Goal: Communication & Community: Answer question/provide support

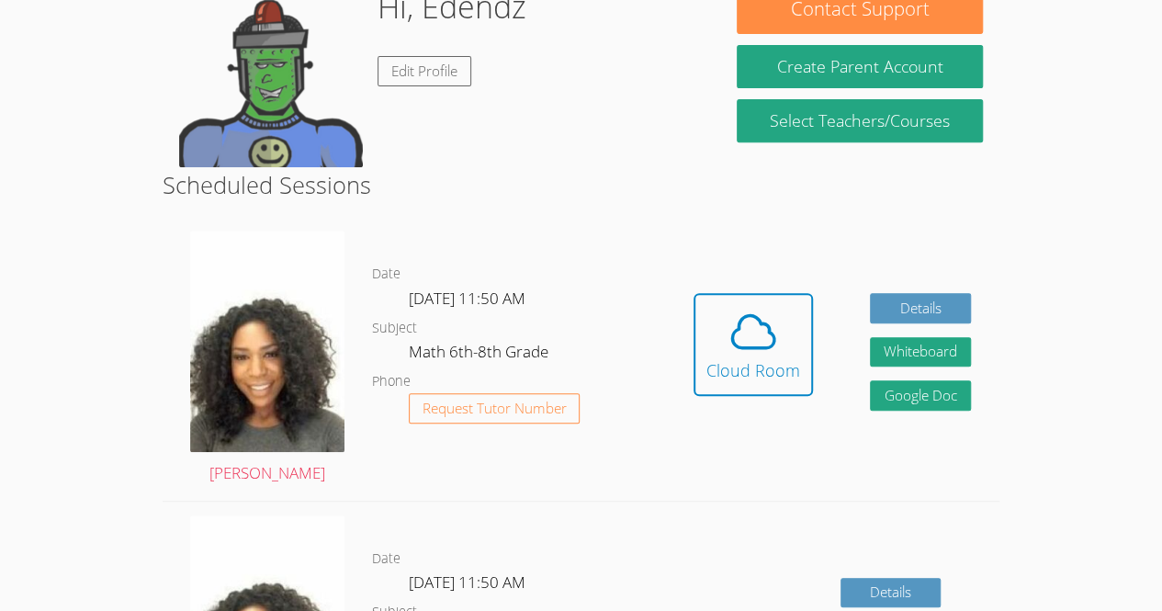
scroll to position [314, 0]
click at [756, 331] on icon at bounding box center [753, 331] width 51 height 51
click at [787, 350] on span at bounding box center [753, 331] width 94 height 51
click at [770, 328] on icon at bounding box center [753, 332] width 42 height 32
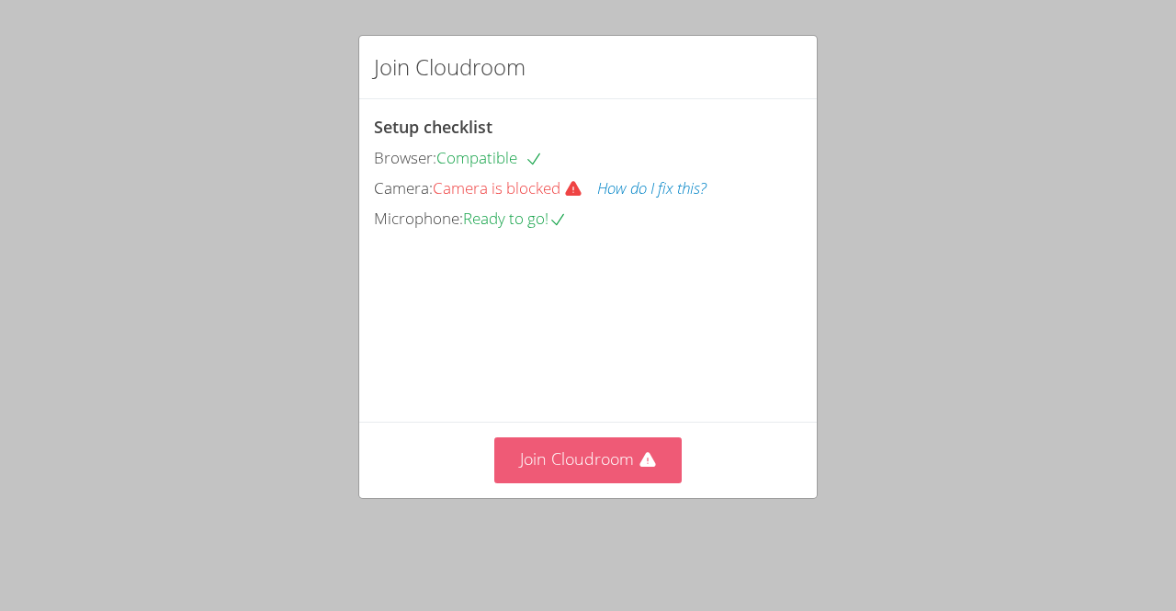
click at [647, 469] on icon at bounding box center [647, 460] width 18 height 18
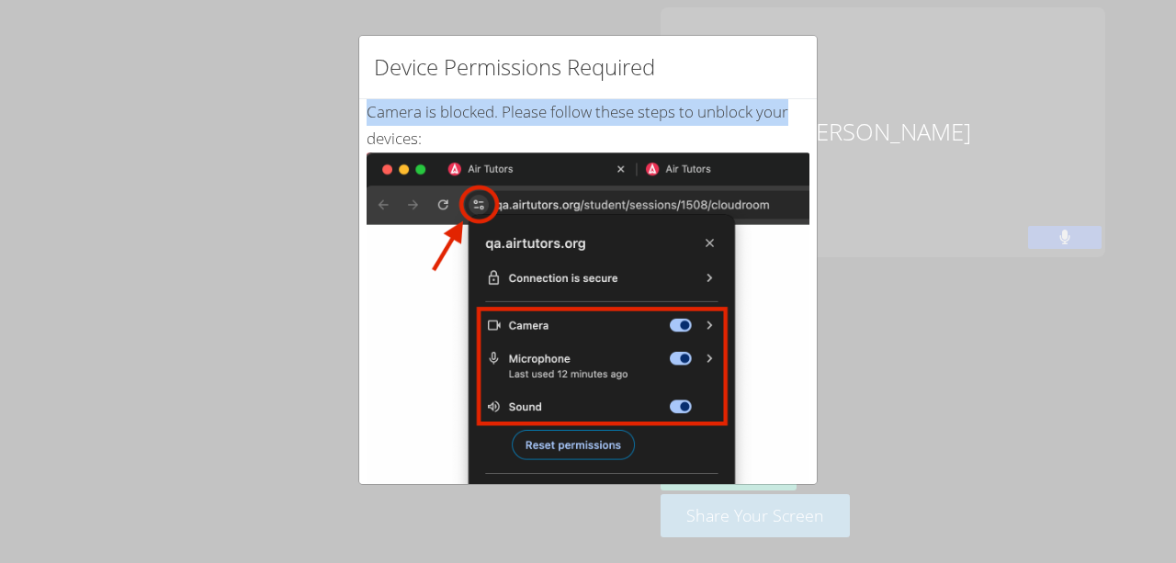
click at [908, 53] on div "Device Permissions Required Camera is blocked . Please follow these steps to un…" at bounding box center [588, 281] width 1176 height 563
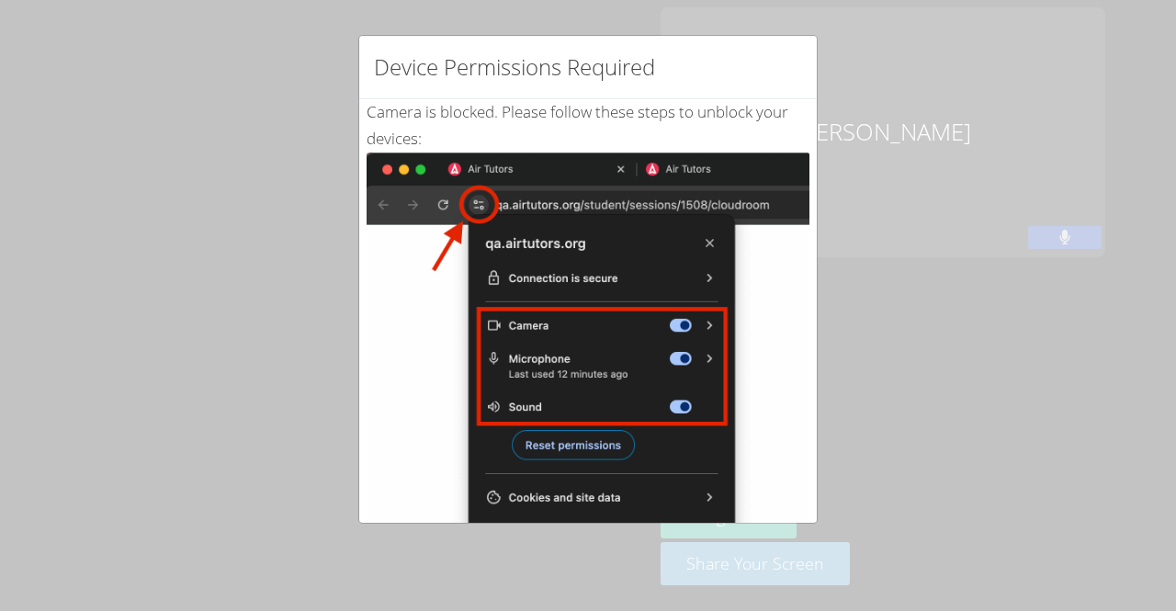
click at [480, 194] on img at bounding box center [588, 359] width 443 height 415
click at [731, 550] on div "Device Permissions Required Camera is blocked . Please follow these steps to un…" at bounding box center [588, 305] width 1176 height 611
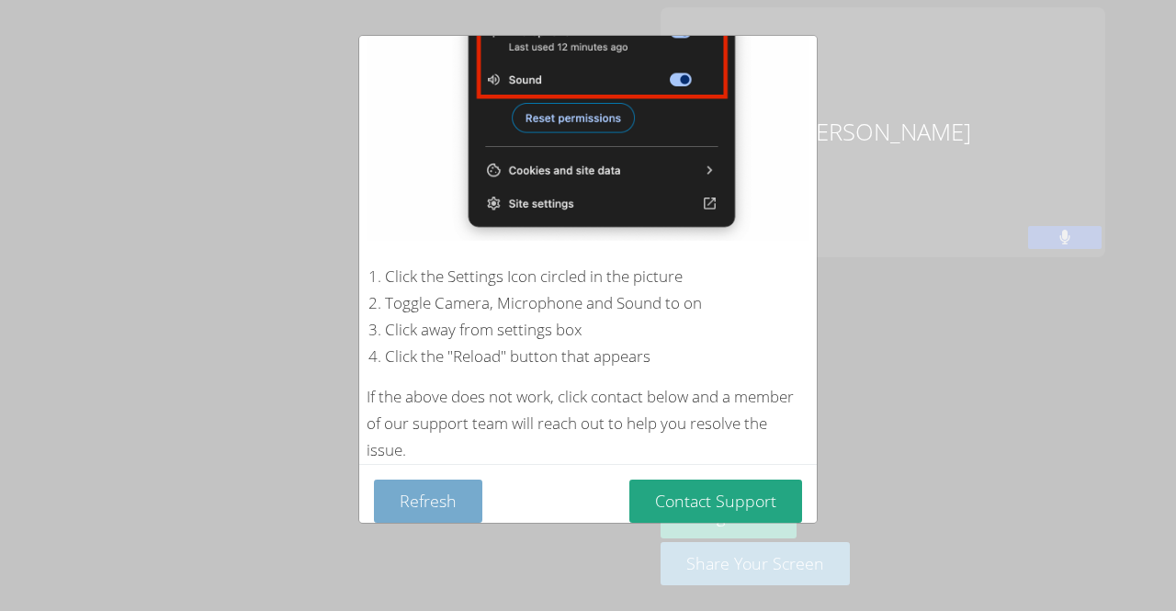
click at [453, 497] on button "Refresh" at bounding box center [428, 501] width 108 height 43
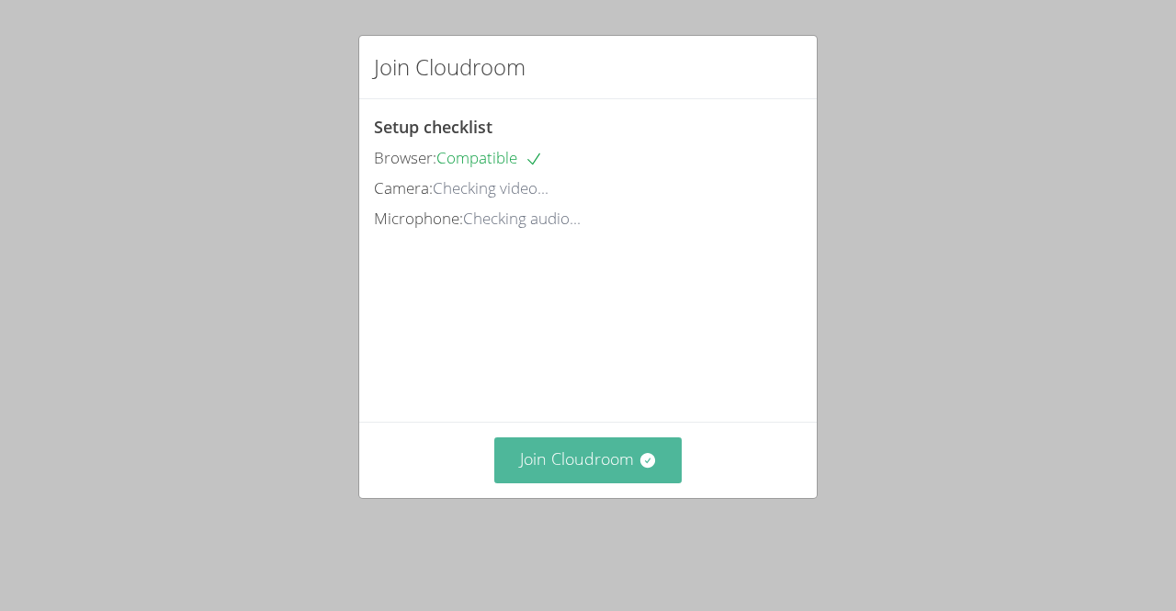
click at [645, 469] on icon at bounding box center [647, 460] width 18 height 18
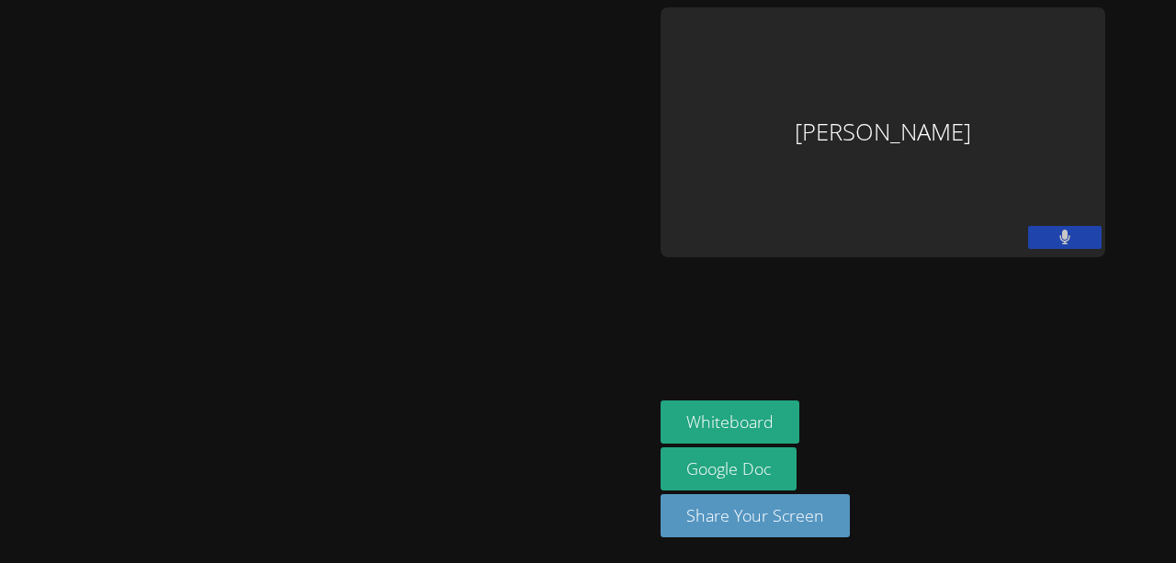
drag, startPoint x: 577, startPoint y: 288, endPoint x: 577, endPoint y: 240, distance: 47.8
click at [577, 240] on div at bounding box center [326, 281] width 638 height 548
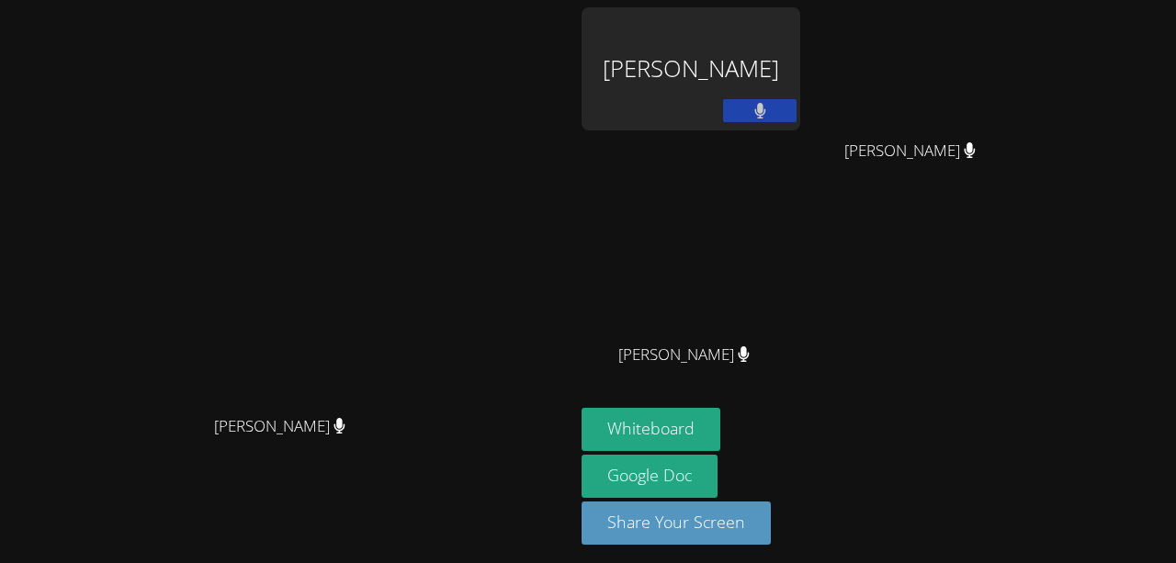
click at [796, 114] on button at bounding box center [759, 110] width 73 height 23
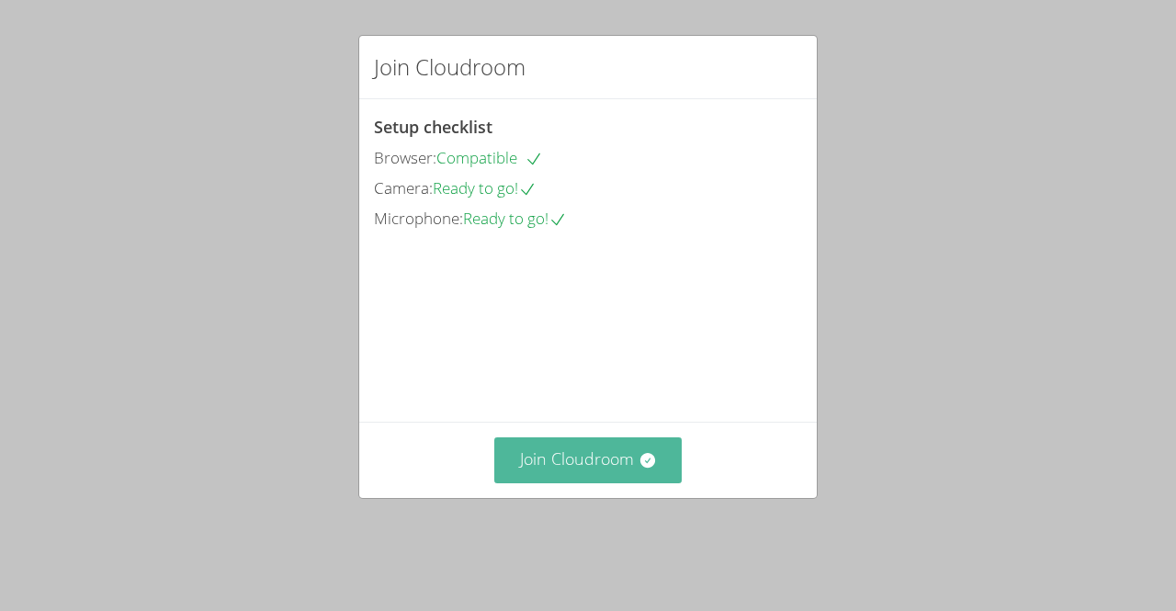
click at [593, 482] on button "Join Cloudroom" at bounding box center [588, 459] width 188 height 45
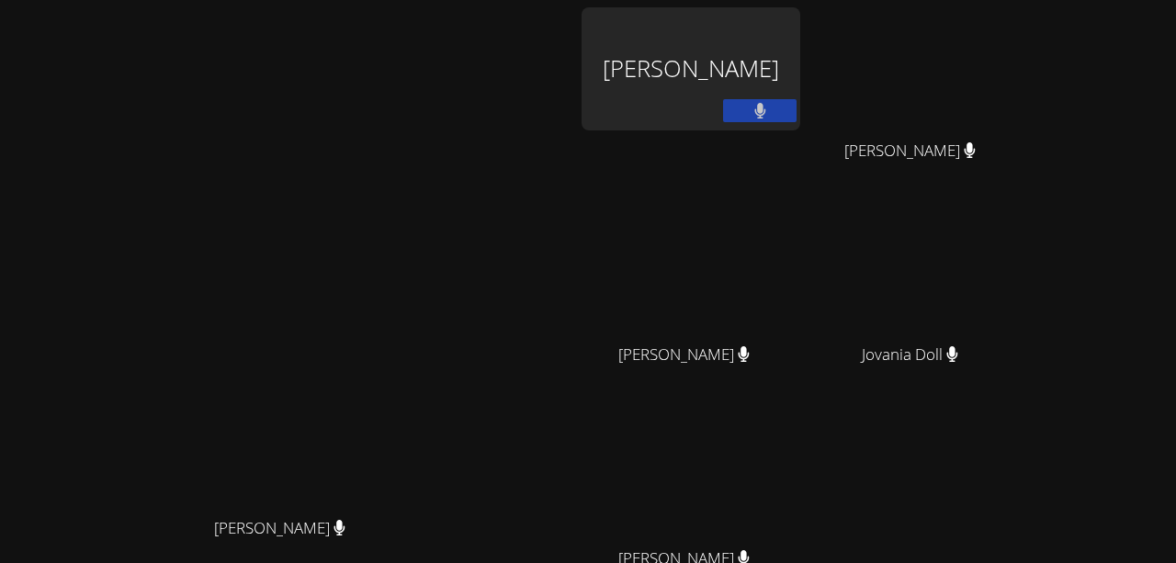
click at [800, 100] on div "[PERSON_NAME]" at bounding box center [690, 68] width 219 height 123
click at [197, 27] on div "Michelle Dupin Michelle Dupin" at bounding box center [286, 387] width 559 height 760
click at [567, 106] on div "Michelle Dupin Michelle Dupin" at bounding box center [286, 387] width 559 height 760
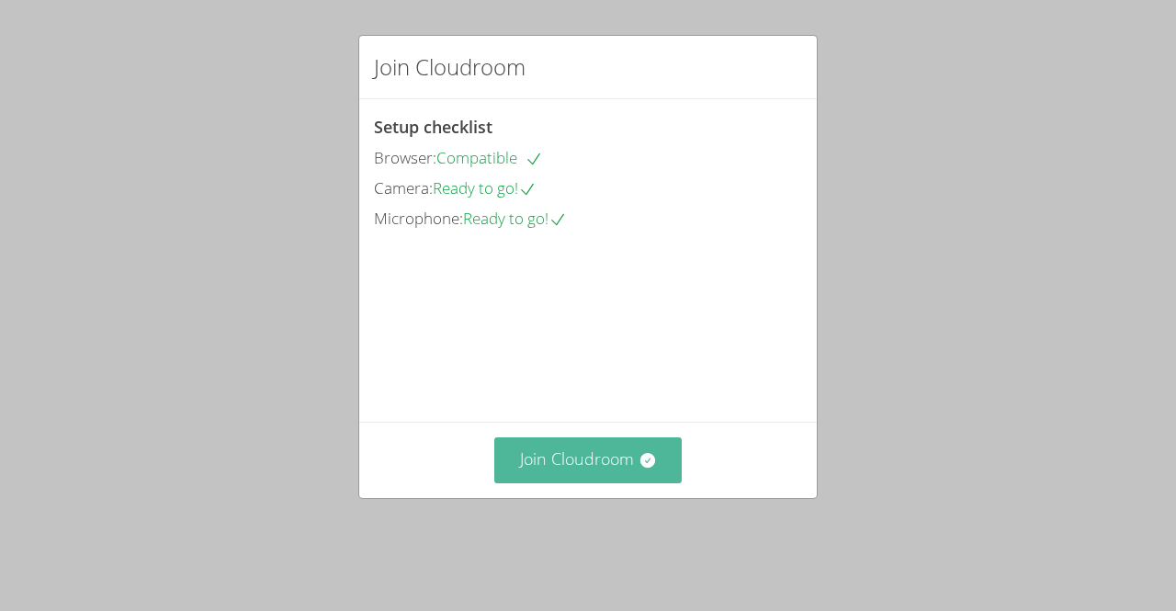
click at [657, 475] on button "Join Cloudroom" at bounding box center [588, 459] width 188 height 45
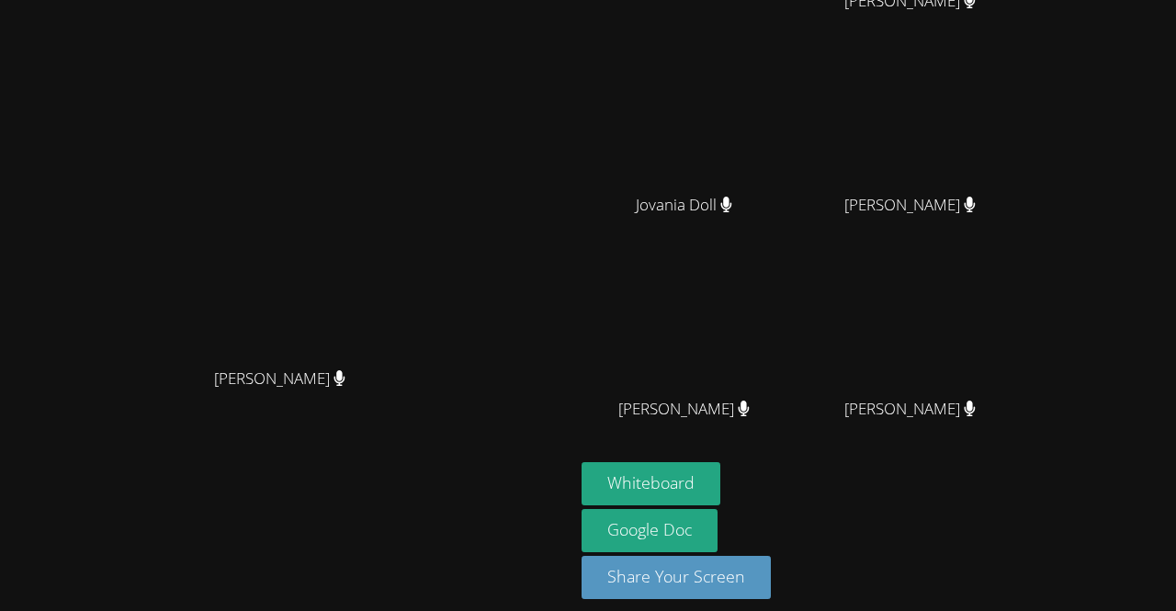
scroll to position [161, 0]
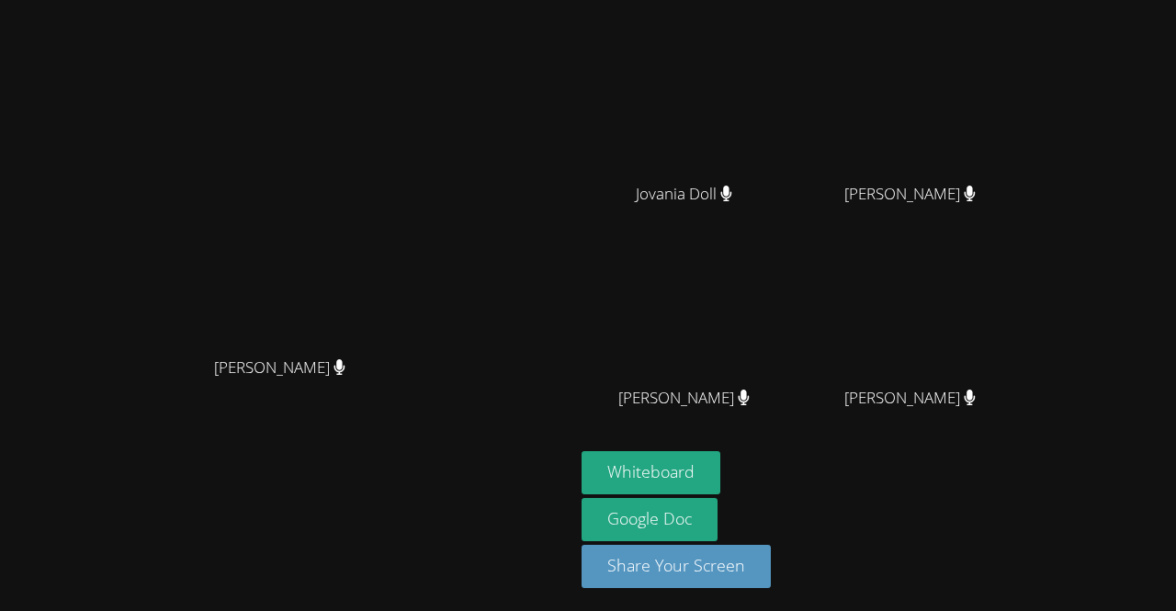
click at [714, 278] on video at bounding box center [690, 315] width 219 height 123
click at [720, 458] on button "Whiteboard" at bounding box center [650, 472] width 139 height 43
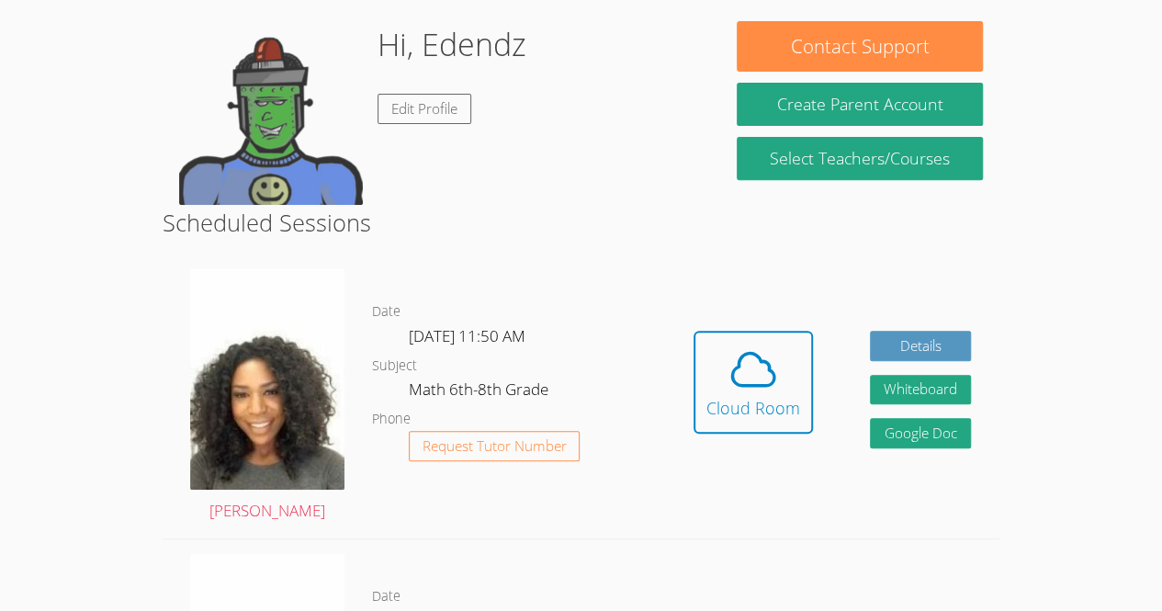
scroll to position [277, 0]
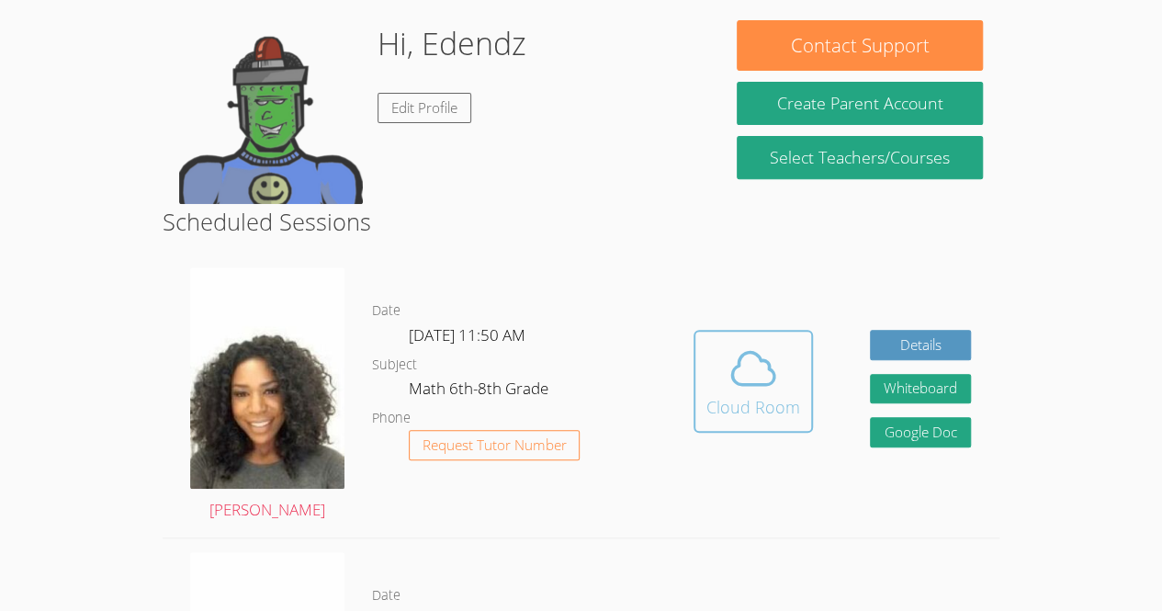
click at [720, 412] on div "Cloud Room" at bounding box center [753, 407] width 94 height 26
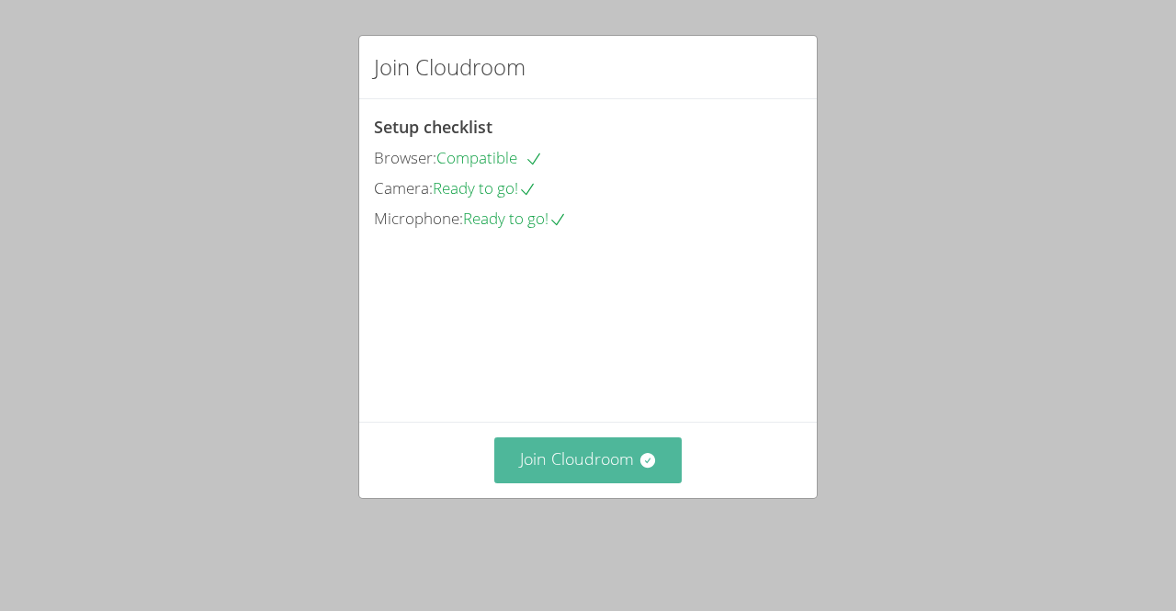
click at [631, 475] on button "Join Cloudroom" at bounding box center [588, 459] width 188 height 45
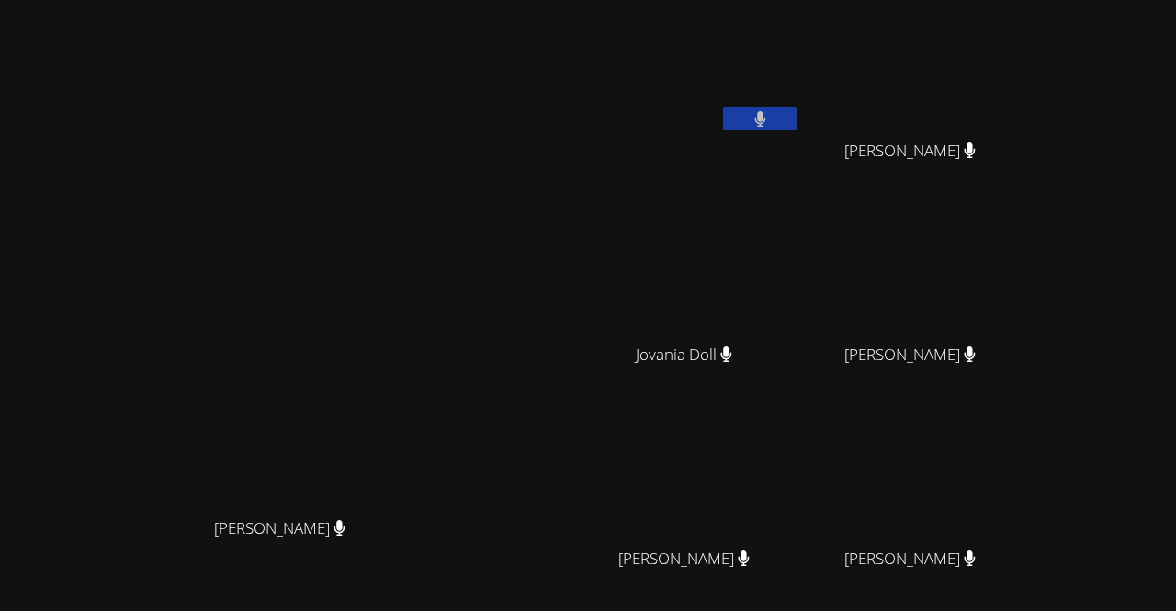
scroll to position [161, 0]
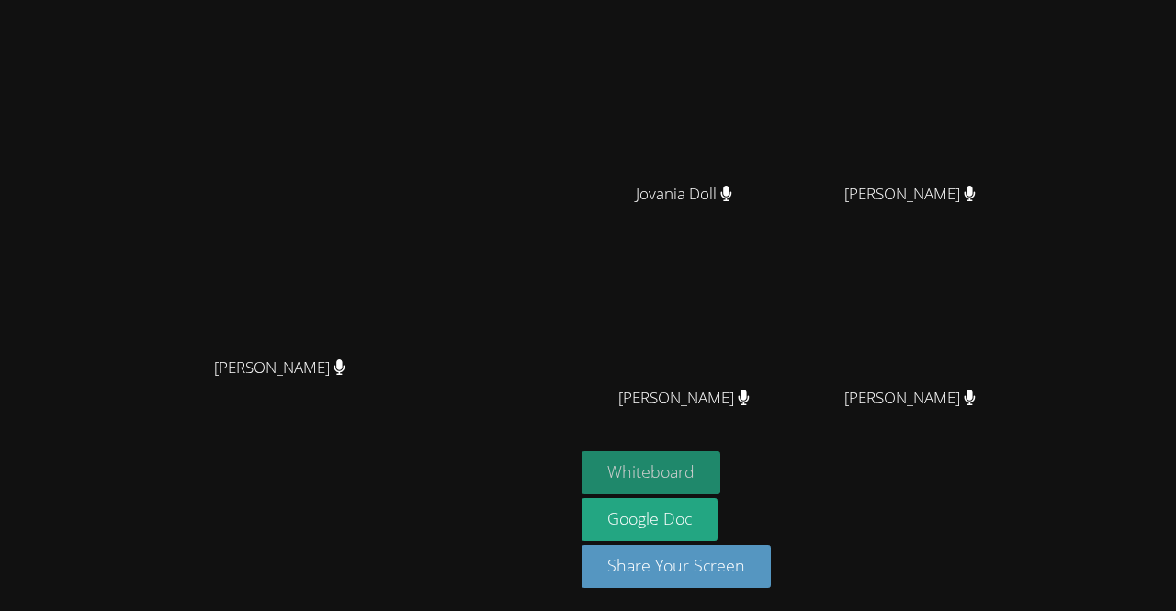
click at [720, 478] on button "Whiteboard" at bounding box center [650, 472] width 139 height 43
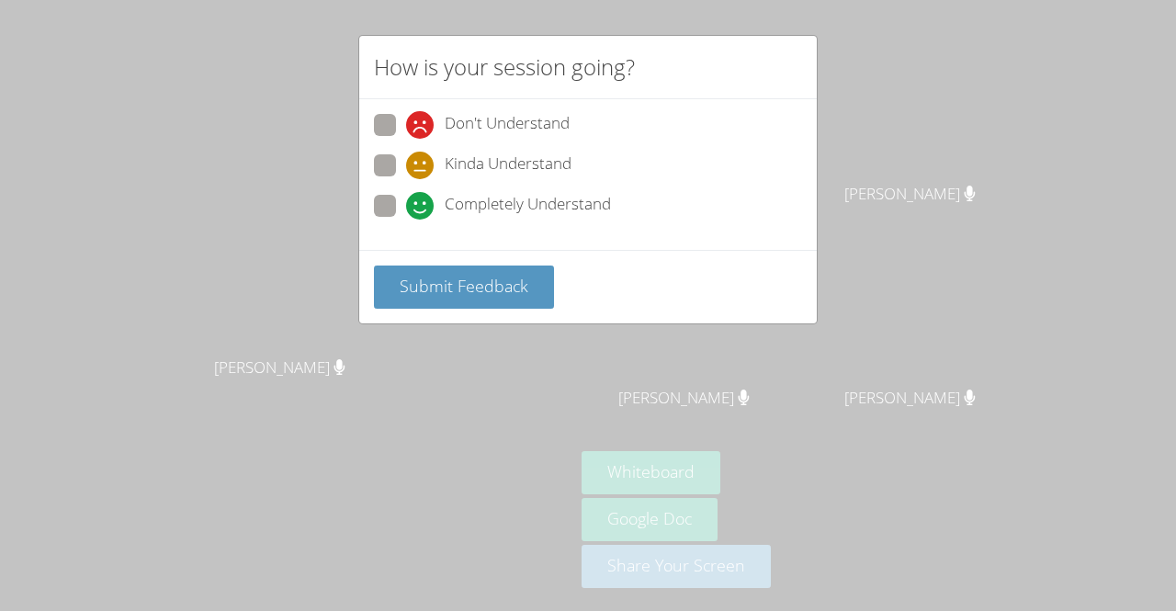
click at [445, 161] on span "Kinda Understand" at bounding box center [508, 166] width 127 height 28
click at [422, 161] on input "Kinda Understand" at bounding box center [414, 162] width 16 height 16
radio input "true"
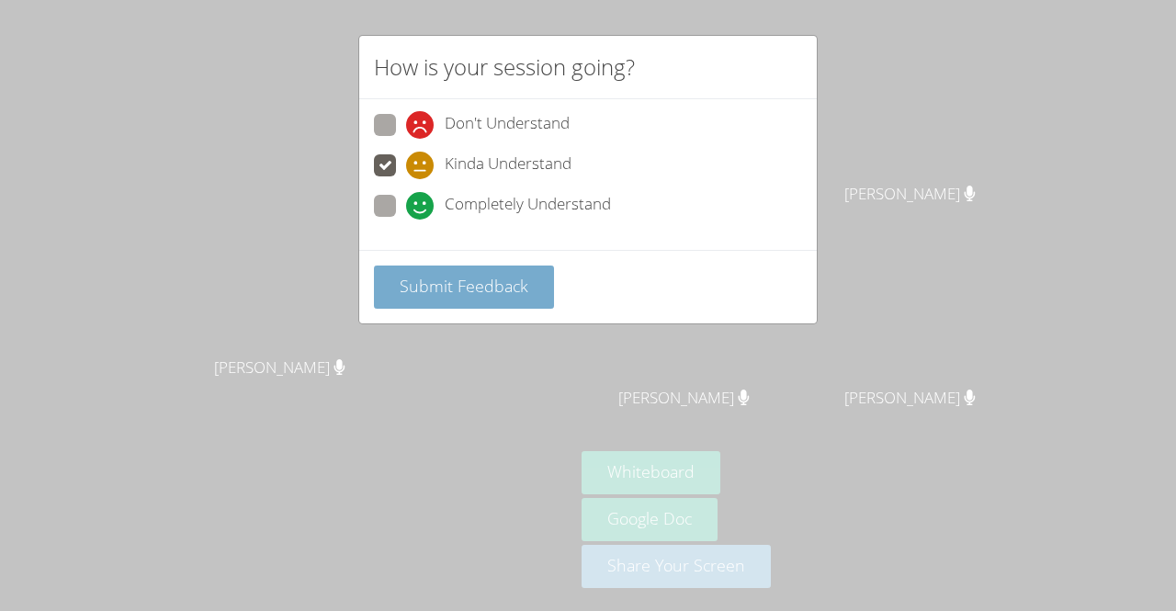
click at [473, 270] on button "Submit Feedback" at bounding box center [464, 286] width 180 height 43
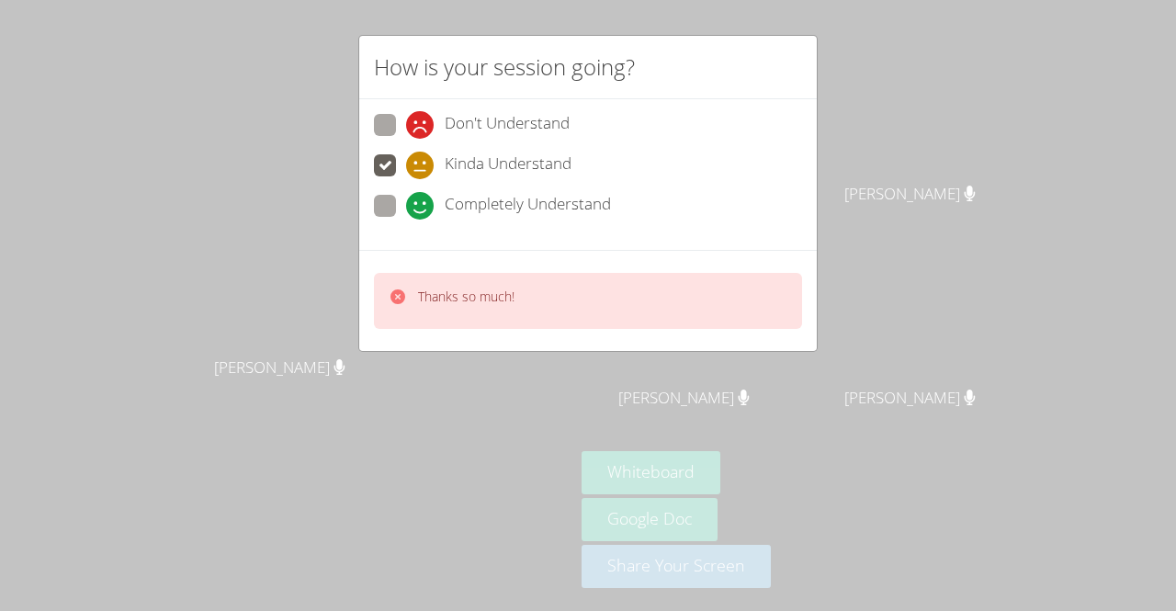
click at [477, 299] on p "Thanks so much!" at bounding box center [466, 297] width 96 height 18
click at [406, 220] on span at bounding box center [406, 220] width 0 height 0
click at [406, 204] on input "Completely Understand" at bounding box center [414, 203] width 16 height 16
radio input "true"
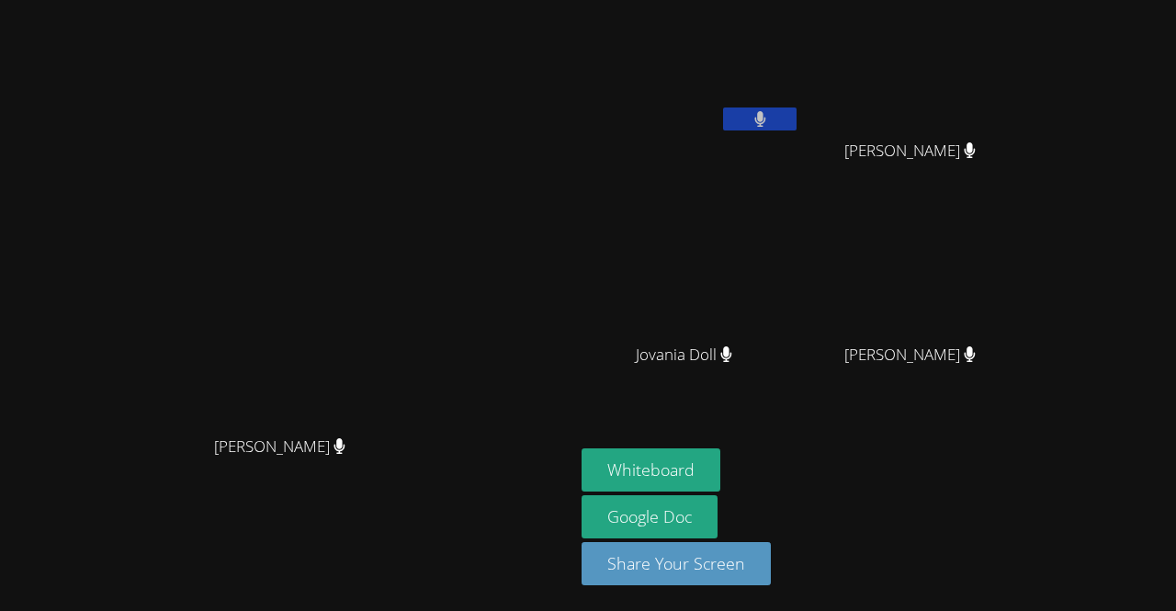
scroll to position [0, 0]
